Goal: Information Seeking & Learning: Understand process/instructions

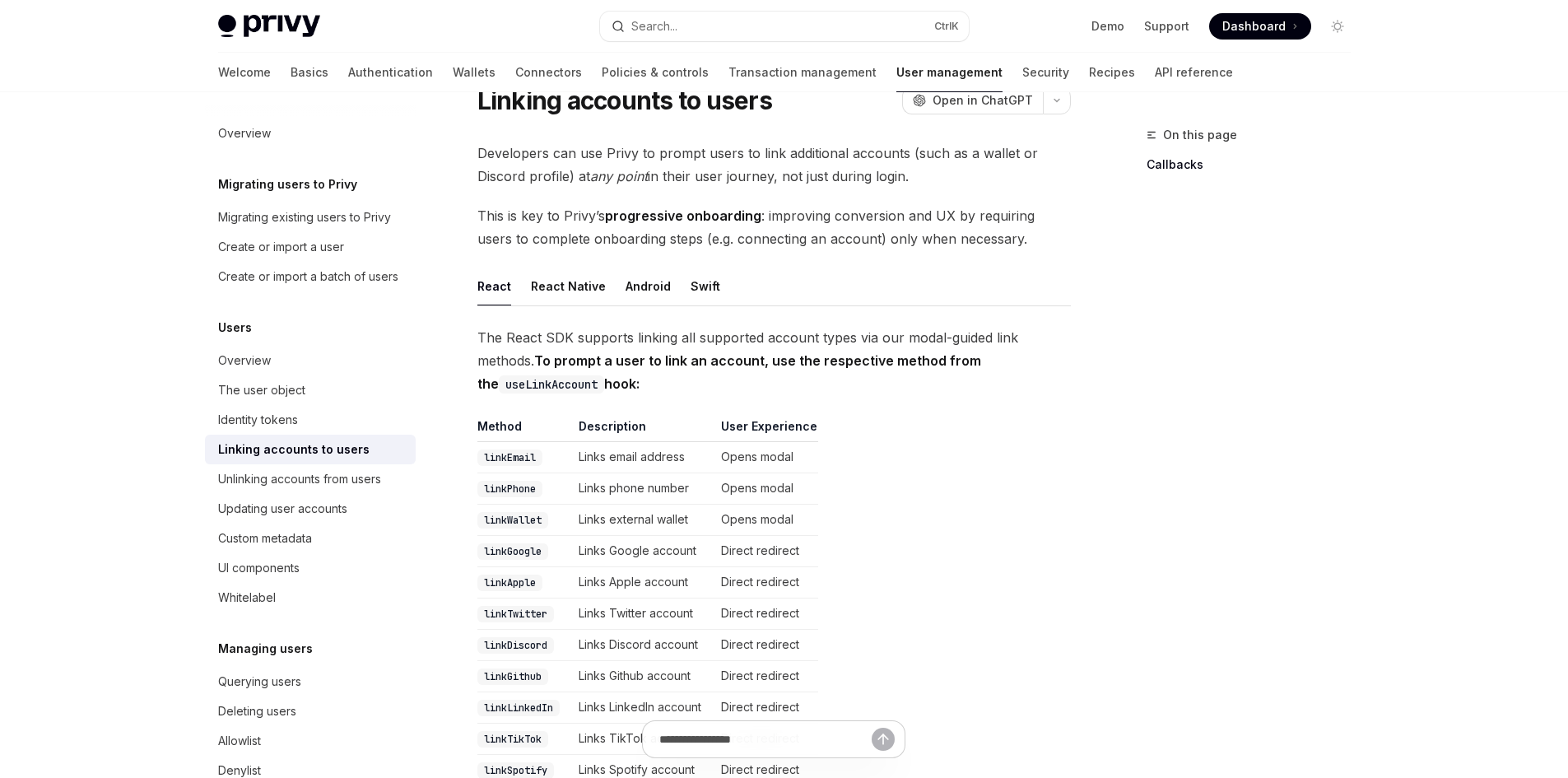
scroll to position [247, 0]
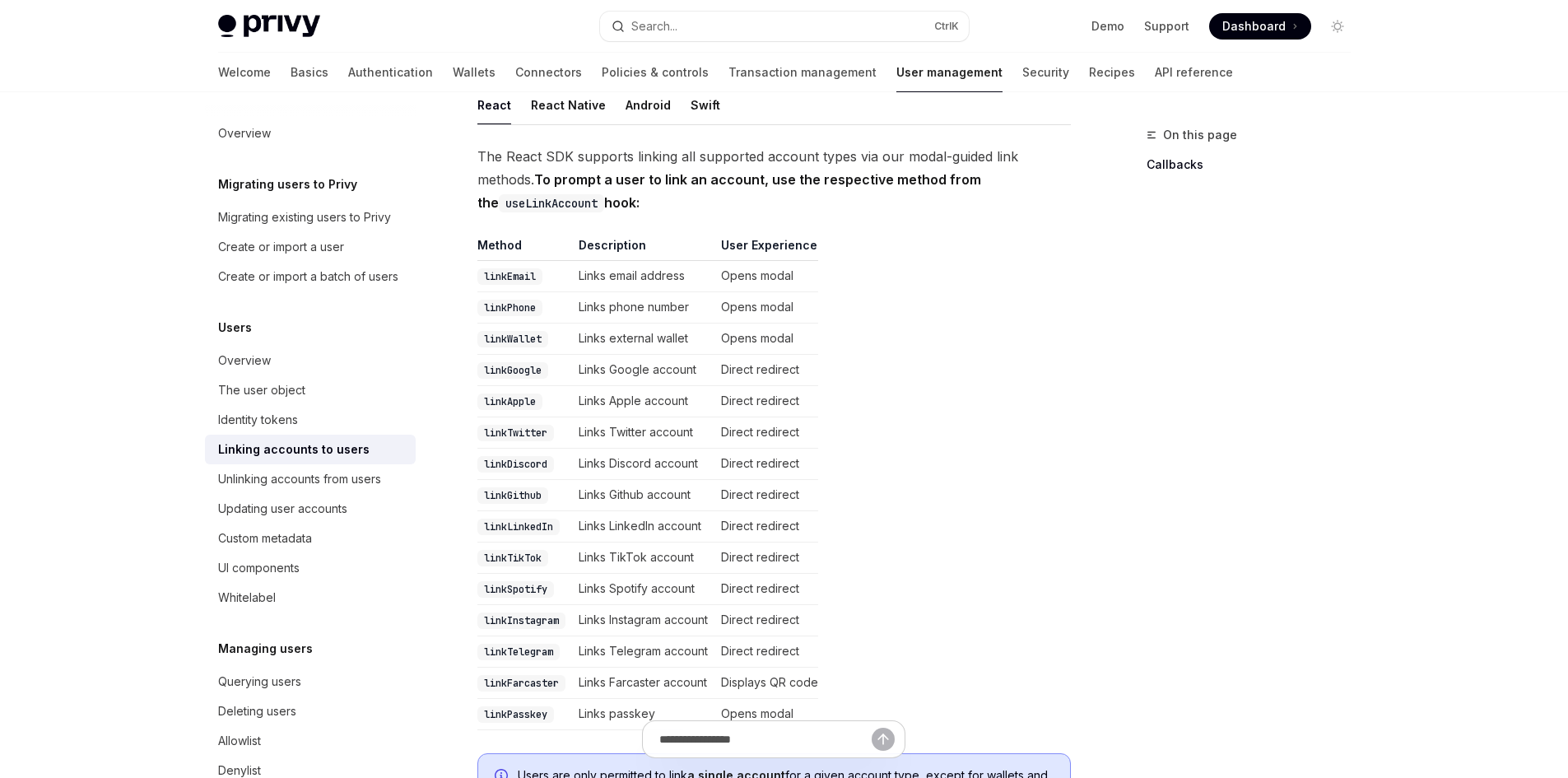
click at [527, 434] on code "linkTwitter" at bounding box center [516, 433] width 77 height 17
click at [526, 434] on code "linkTwitter" at bounding box center [516, 433] width 77 height 17
copy code "linkTwitter"
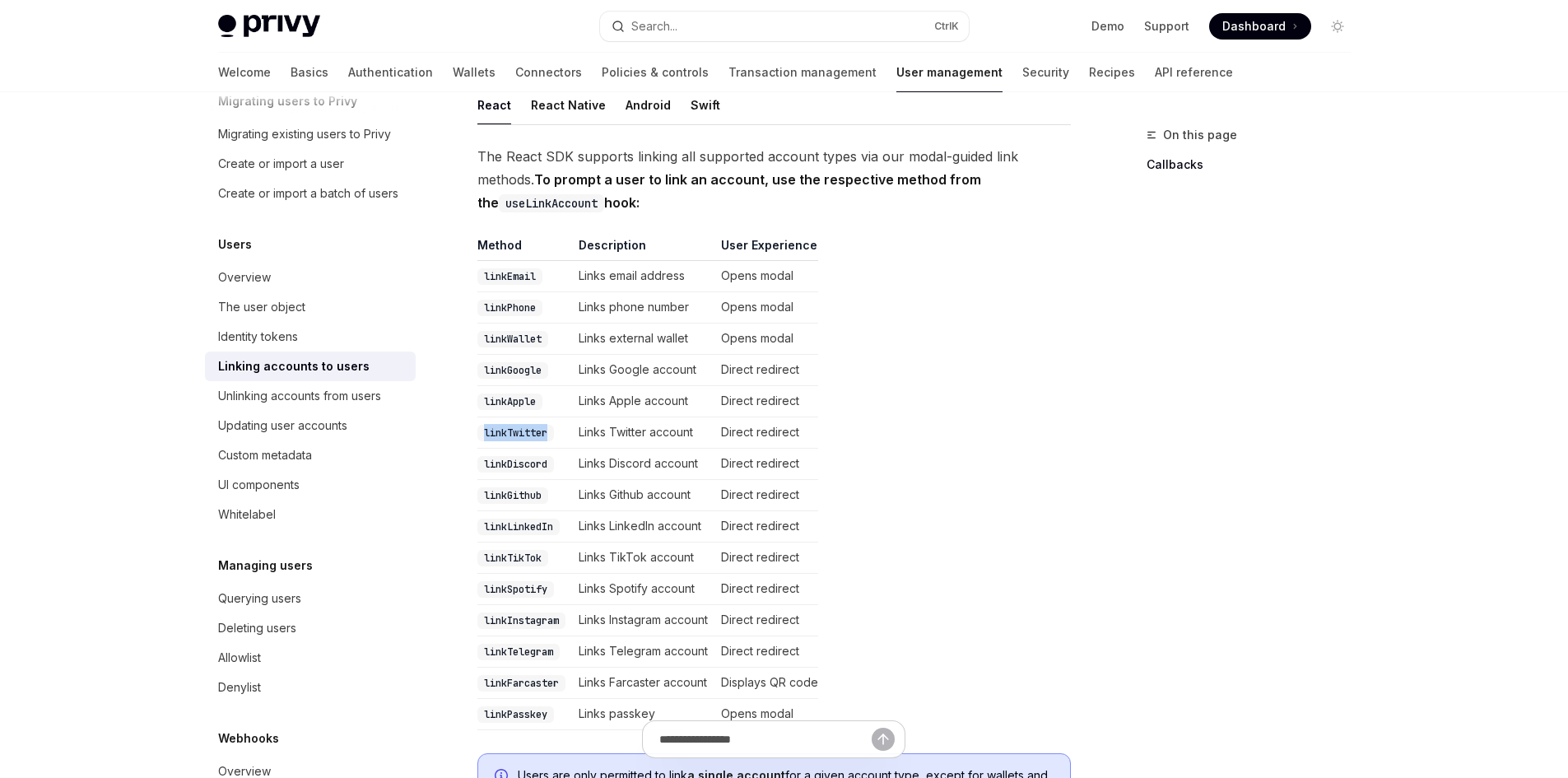
scroll to position [173, 0]
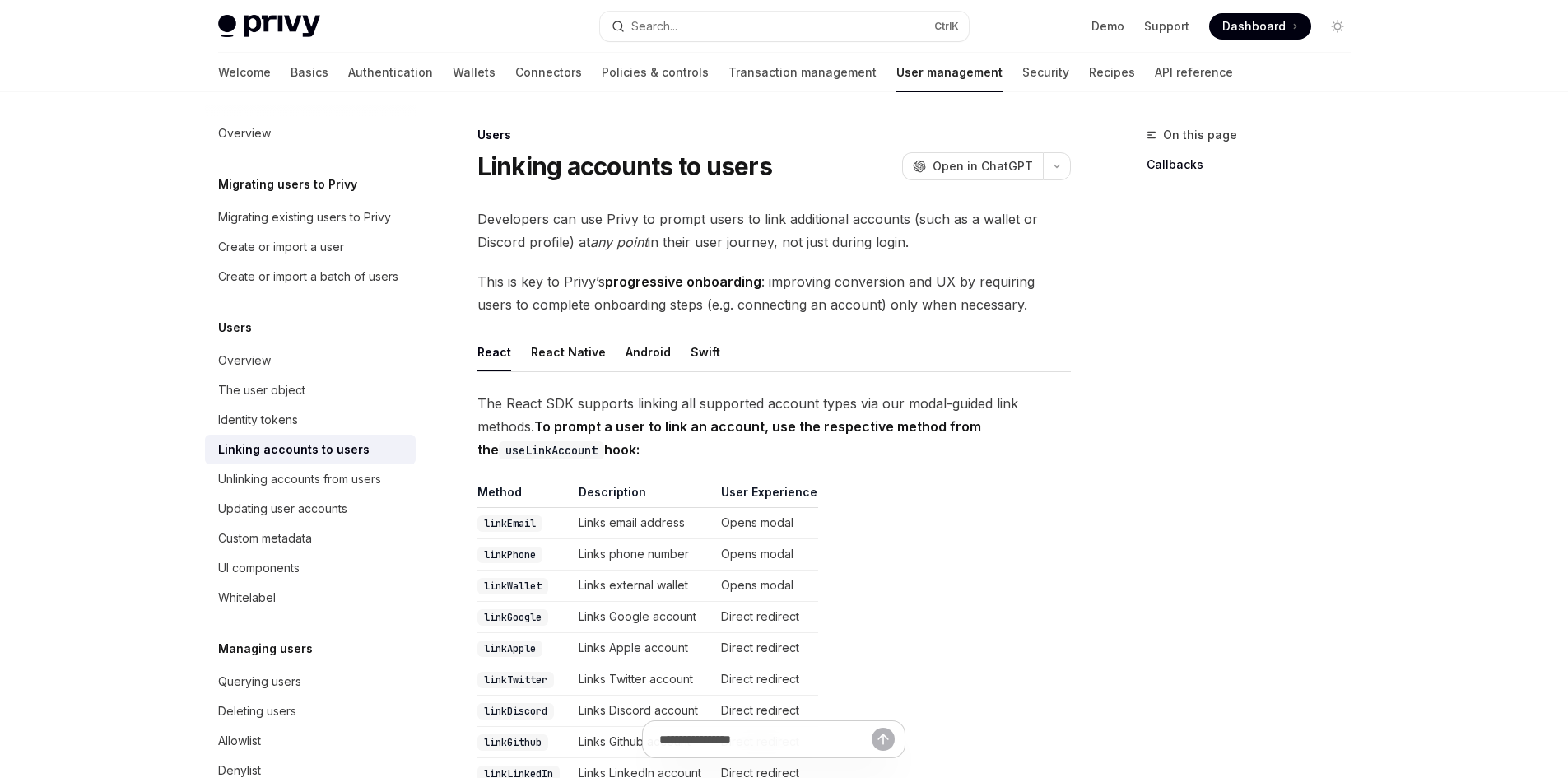
drag, startPoint x: 579, startPoint y: 362, endPoint x: 588, endPoint y: 433, distance: 71.6
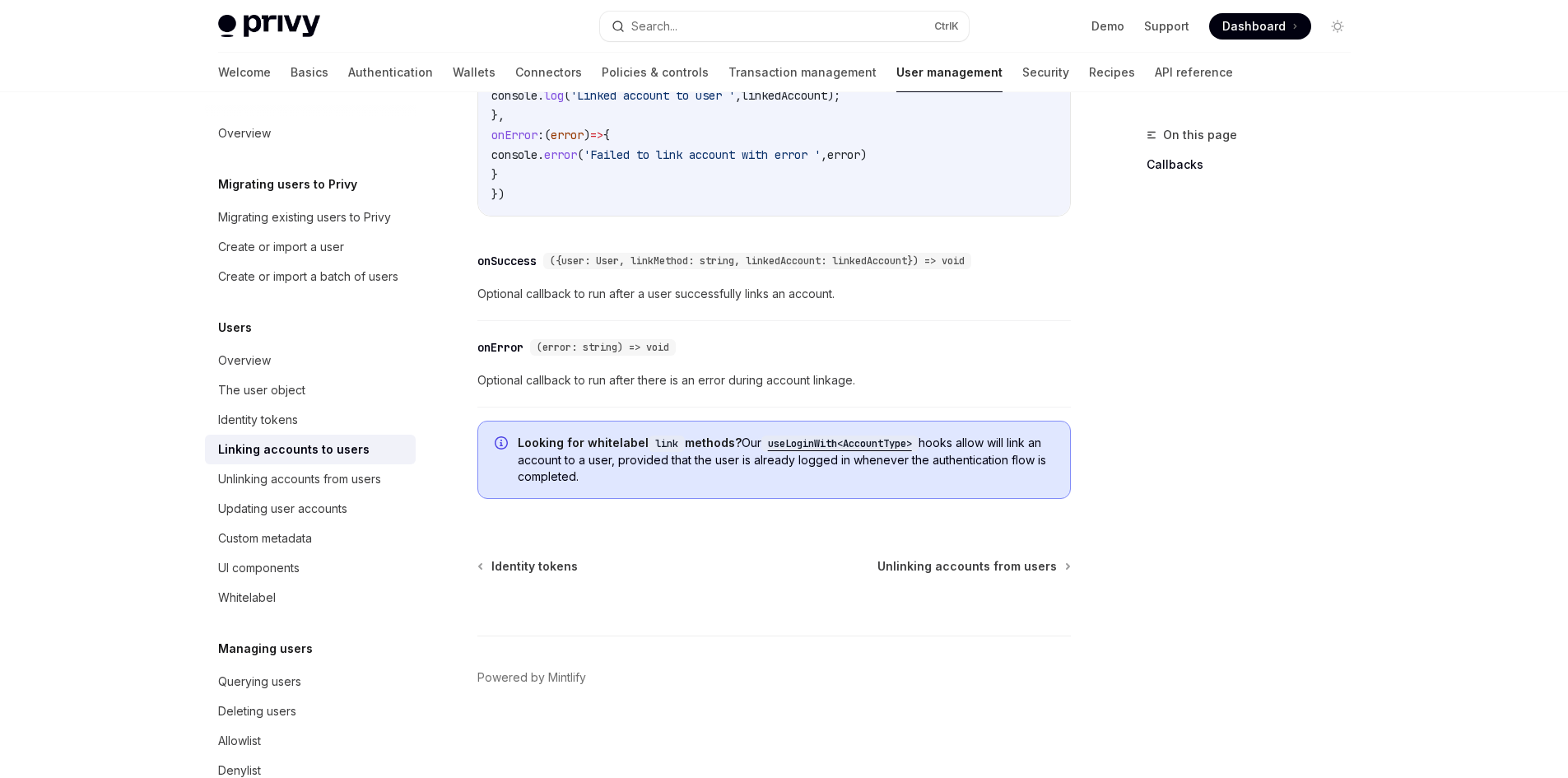
scroll to position [1343, 0]
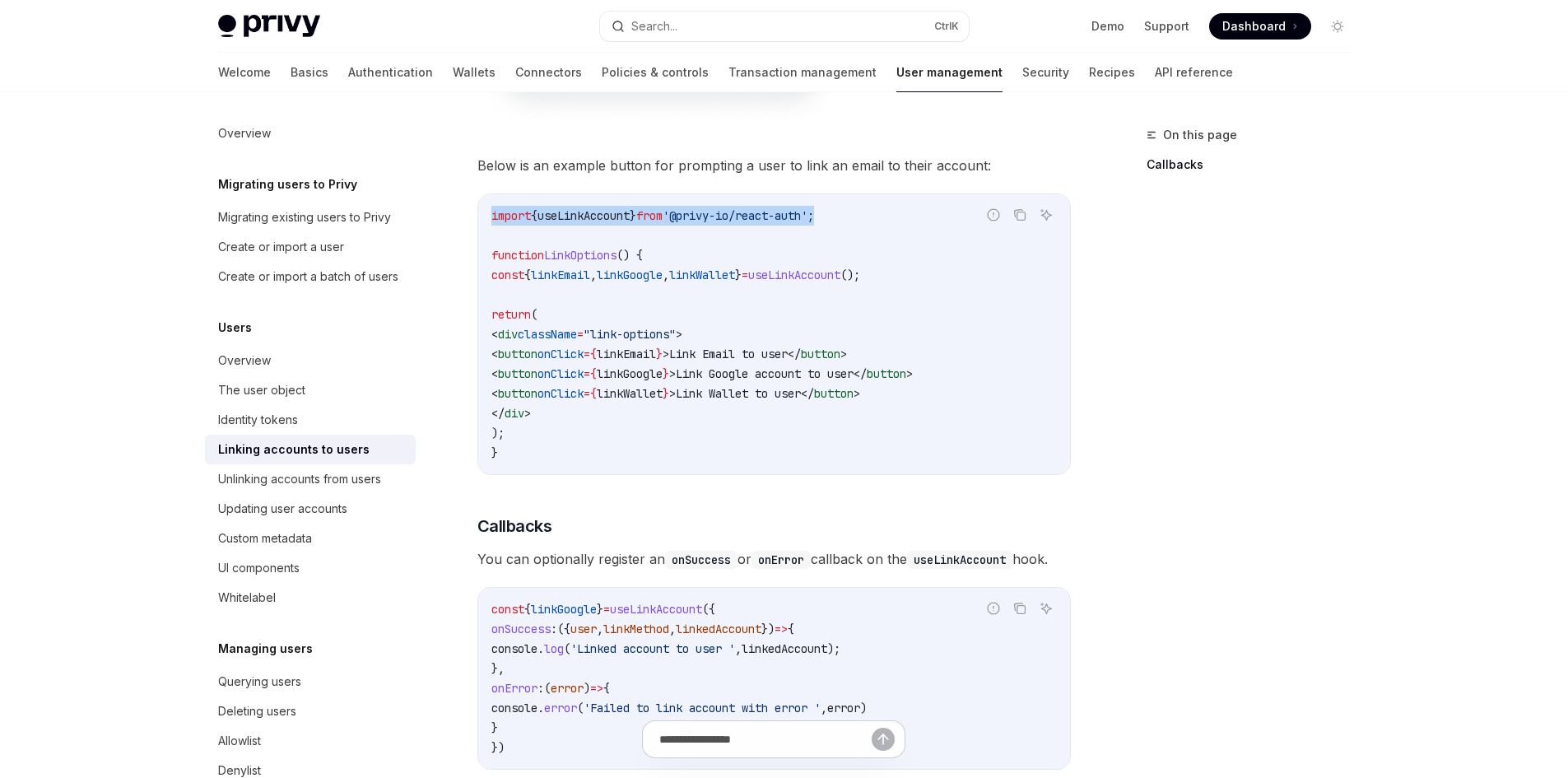
drag, startPoint x: 854, startPoint y: 212, endPoint x: 488, endPoint y: 214, distance: 366.0
click at [488, 214] on div "import { useLinkAccount } from '@privy-io/react-auth' ; function LinkOptions ()…" at bounding box center [774, 334] width 592 height 280
copy span "import { useLinkAccount } from '@privy-io/react-auth' ;"
click at [504, 226] on code "import { useLinkAccount } from '@privy-io/react-auth' ; function LinkOptions ()…" at bounding box center [774, 334] width 565 height 257
